Goal: Check status

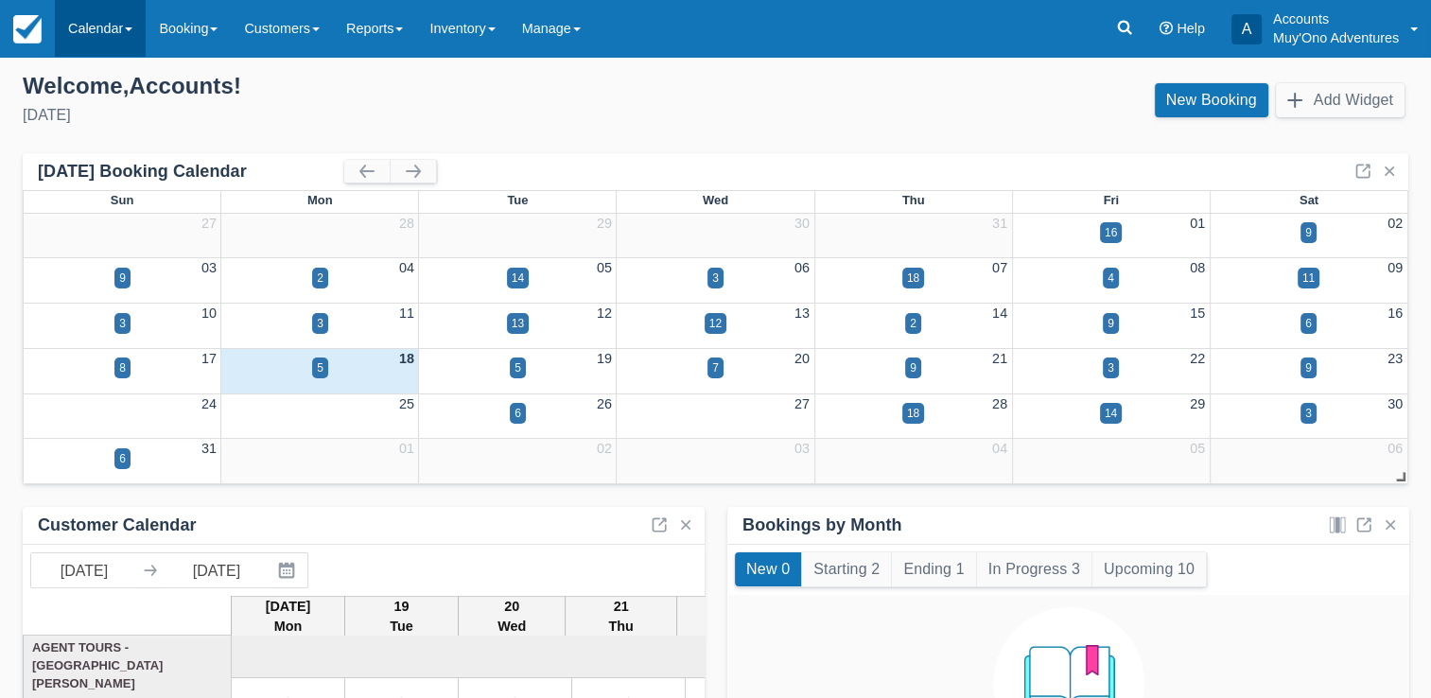
click at [95, 43] on link "Calendar" at bounding box center [100, 28] width 91 height 57
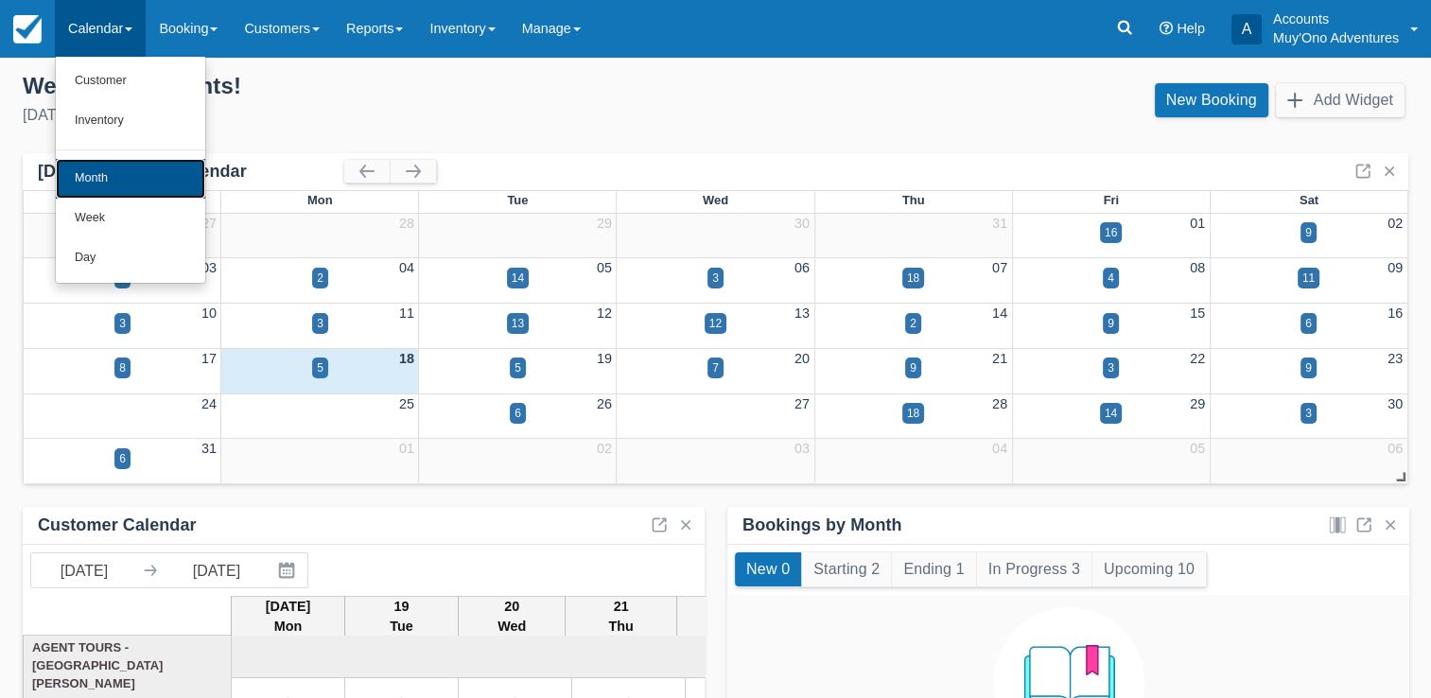
click at [90, 176] on link "Month" at bounding box center [130, 179] width 149 height 40
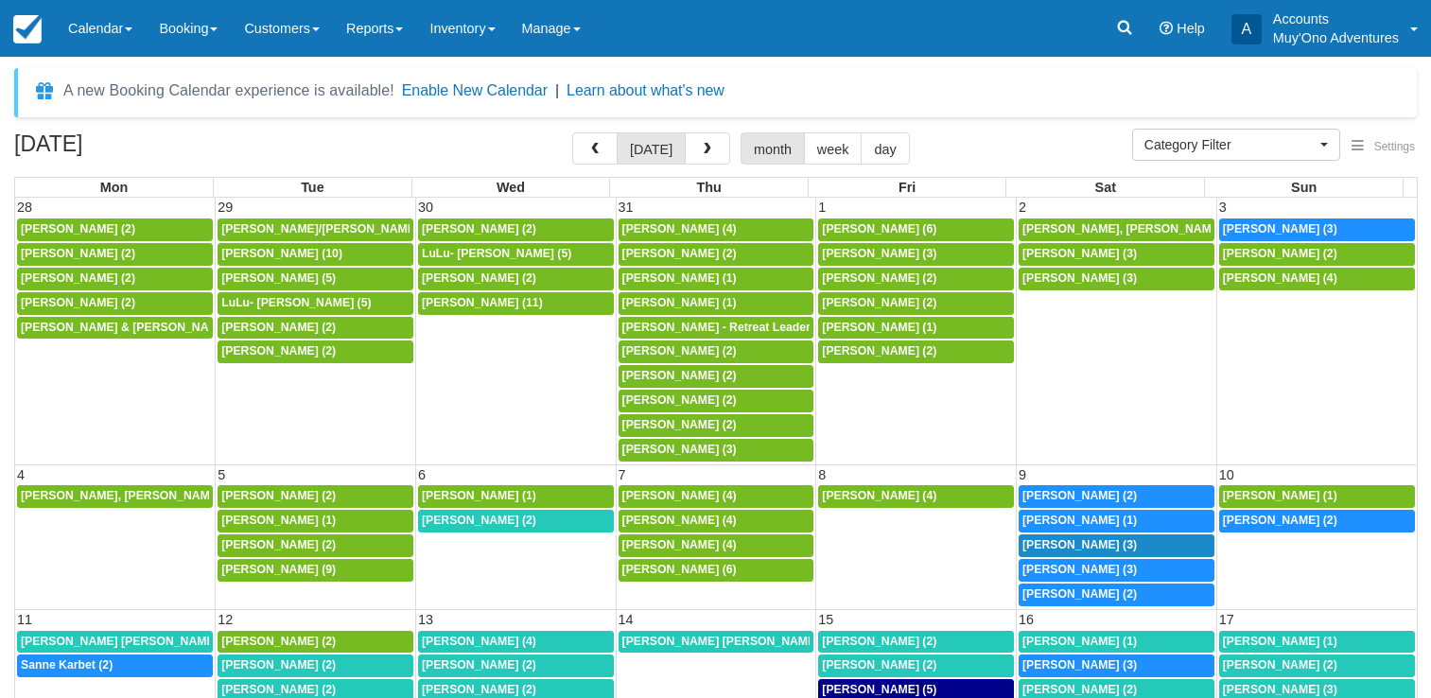
select select
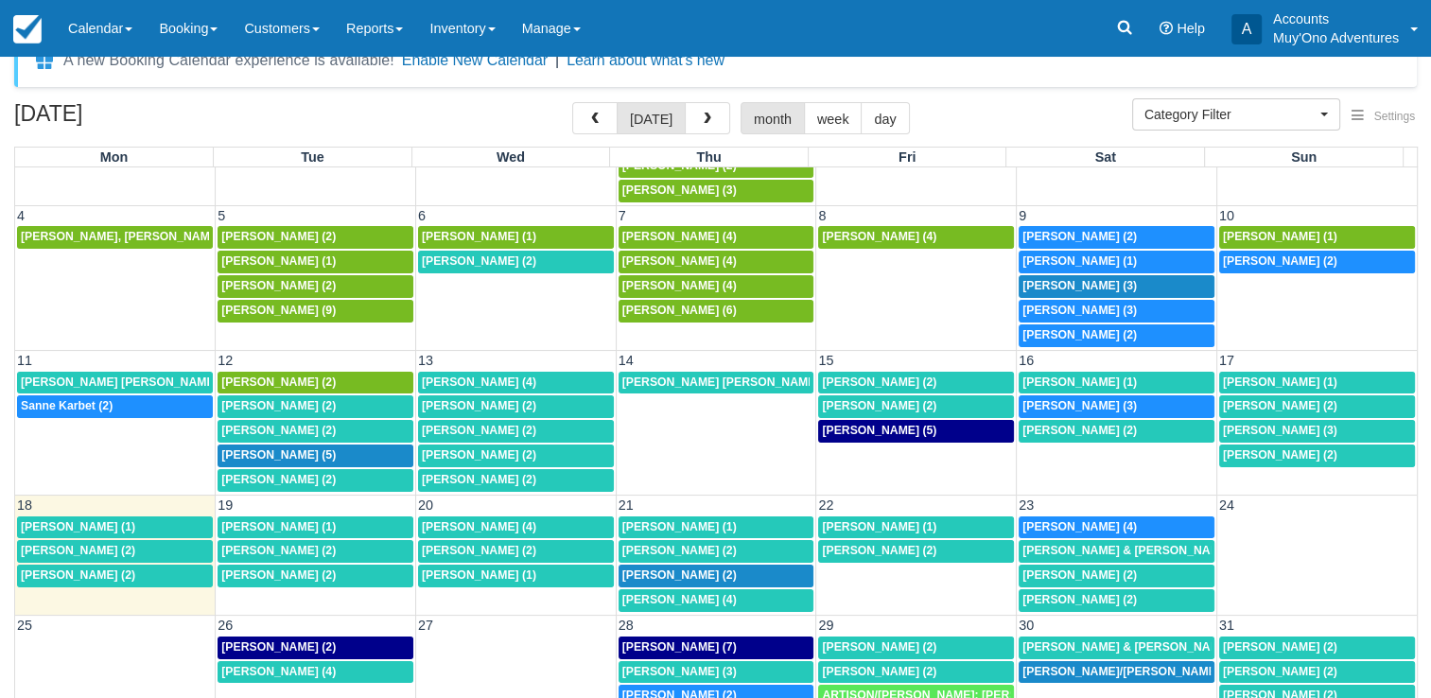
scroll to position [30, 0]
click at [828, 378] on span "[PERSON_NAME] (2)" at bounding box center [879, 381] width 114 height 13
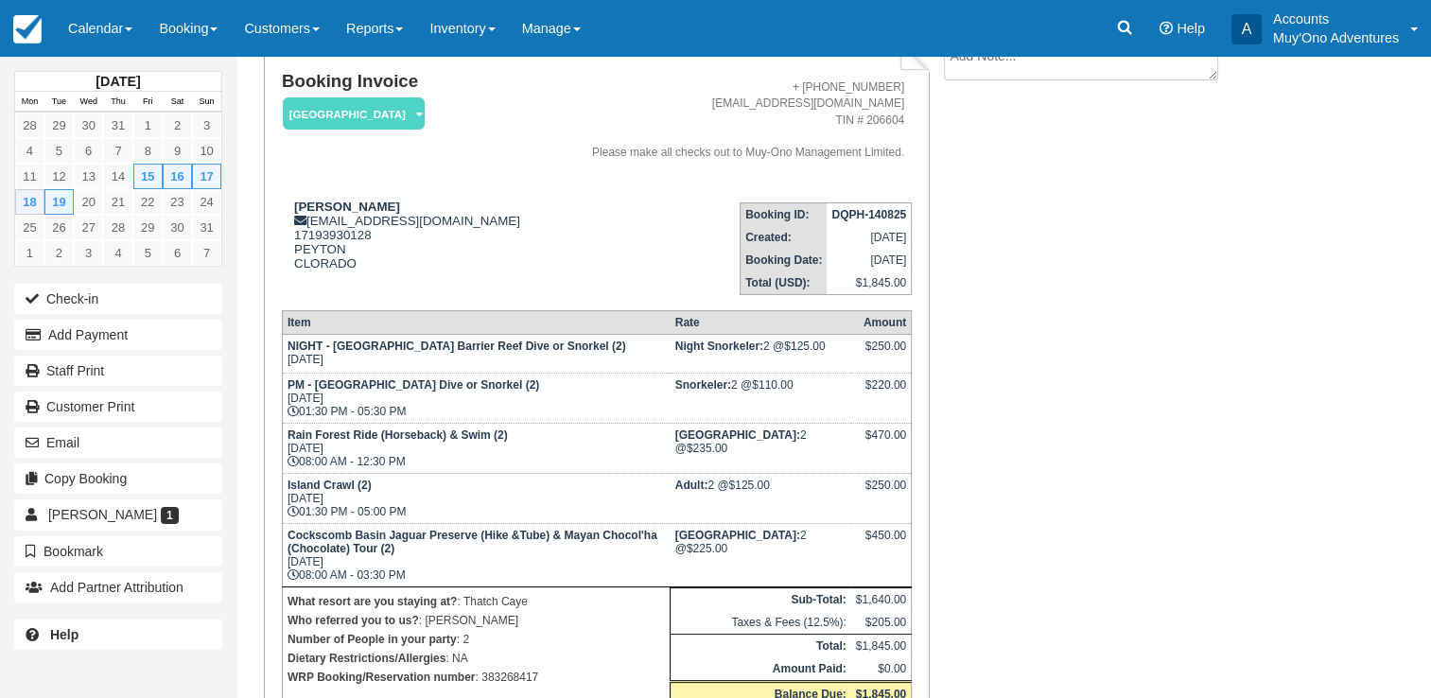
scroll to position [134, 0]
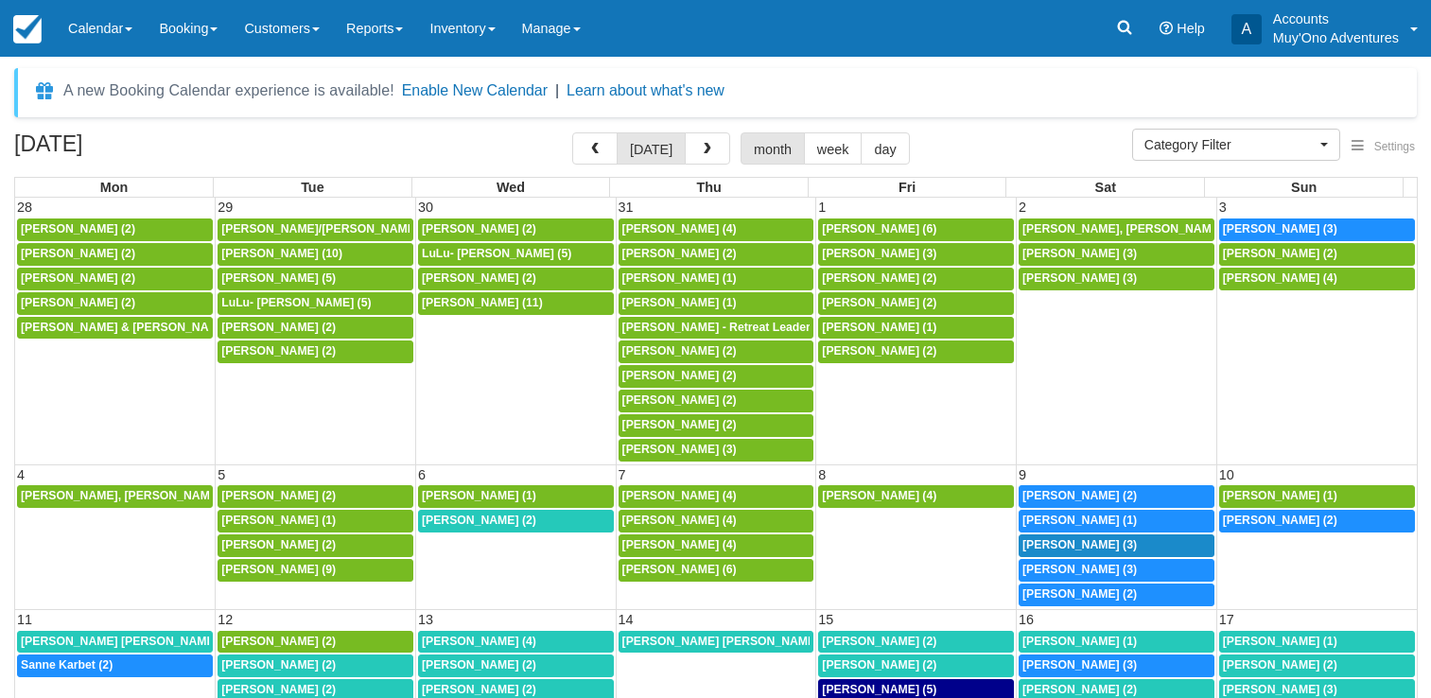
select select
